Goal: Obtain resource: Download file/media

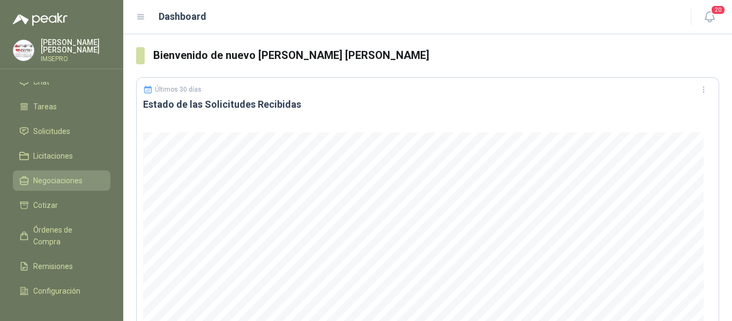
scroll to position [54, 0]
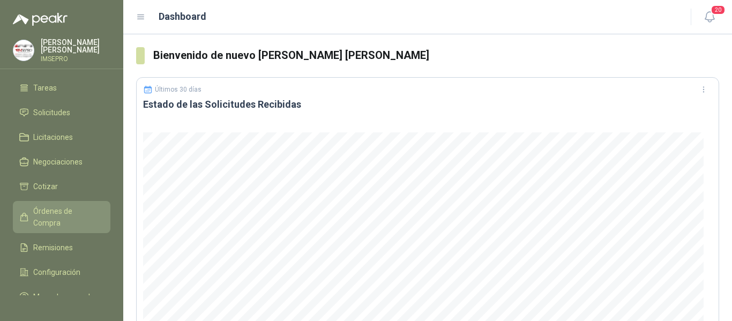
click at [47, 217] on span "Órdenes de Compra" at bounding box center [66, 217] width 67 height 24
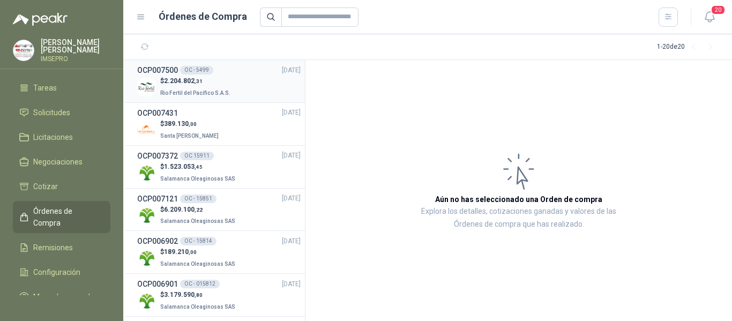
click at [179, 77] on span "2.204.802 ,31" at bounding box center [183, 81] width 39 height 8
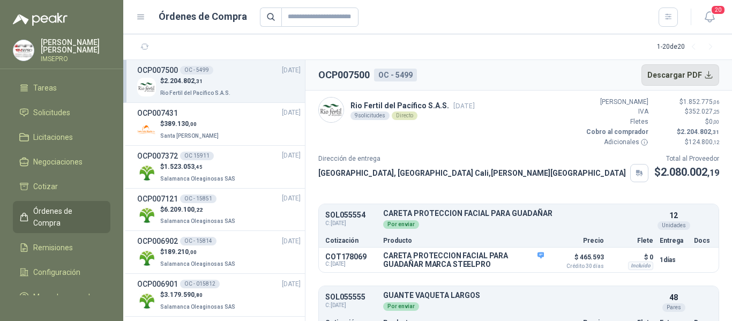
click at [708, 74] on button "Descargar PDF" at bounding box center [680, 74] width 78 height 21
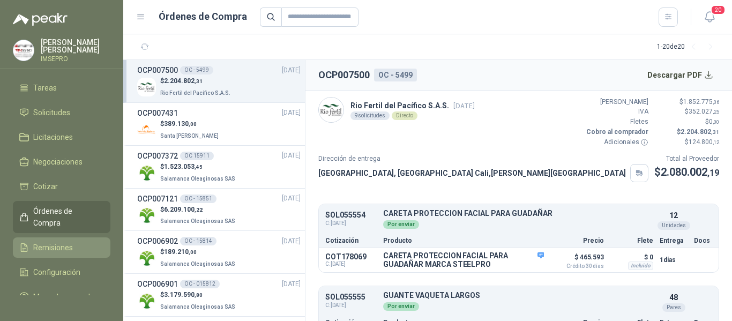
click at [59, 246] on span "Remisiones" at bounding box center [53, 248] width 40 height 12
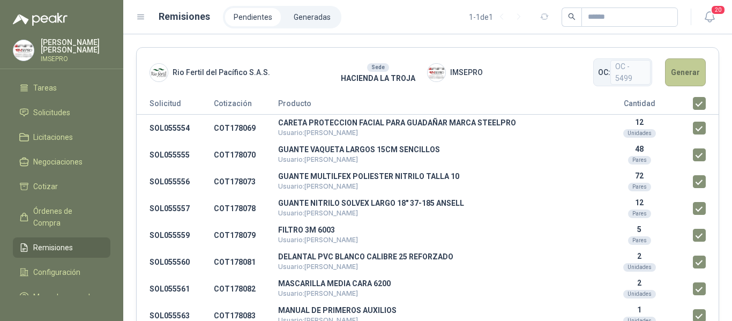
click at [684, 71] on button "Generar" at bounding box center [685, 72] width 41 height 28
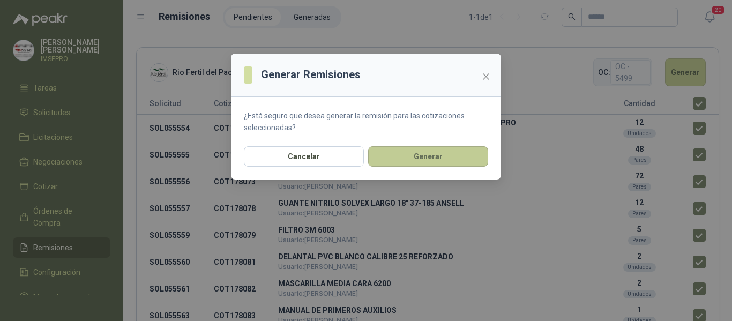
click at [442, 161] on button "Generar" at bounding box center [428, 156] width 120 height 20
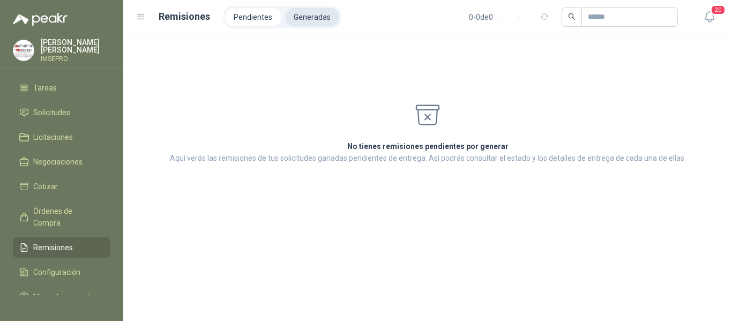
click at [298, 15] on li "Generadas" at bounding box center [312, 17] width 54 height 18
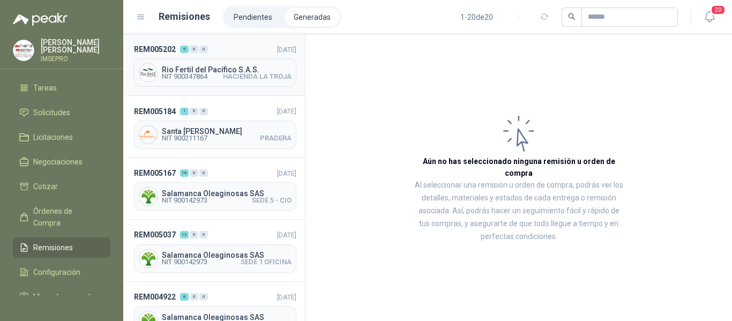
click at [230, 76] on span "HACIENDA LA TROJA" at bounding box center [257, 76] width 69 height 6
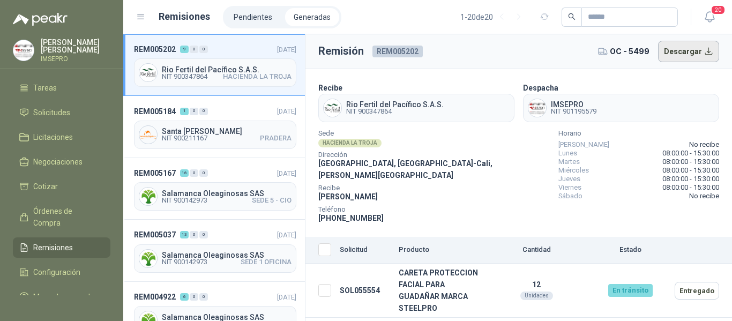
click at [694, 50] on button "Descargar" at bounding box center [689, 51] width 62 height 21
